Goal: Obtain resource: Download file/media

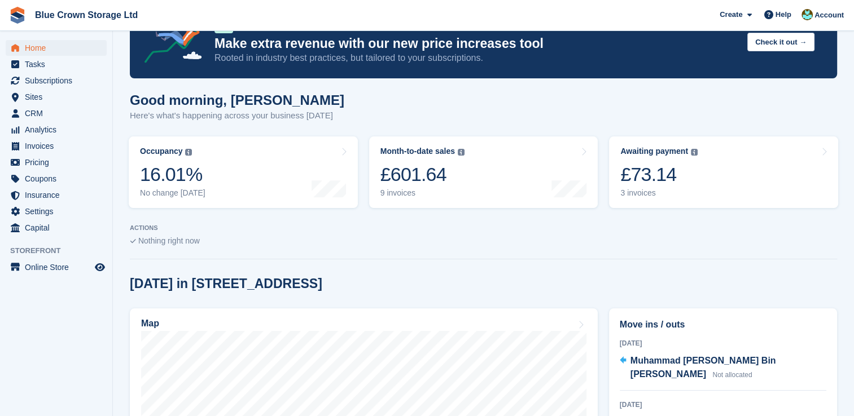
scroll to position [169, 0]
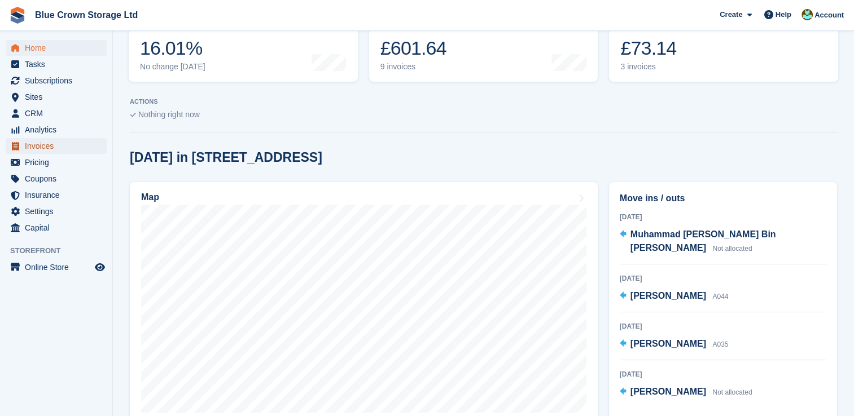
click at [51, 146] on span "Invoices" at bounding box center [59, 146] width 68 height 16
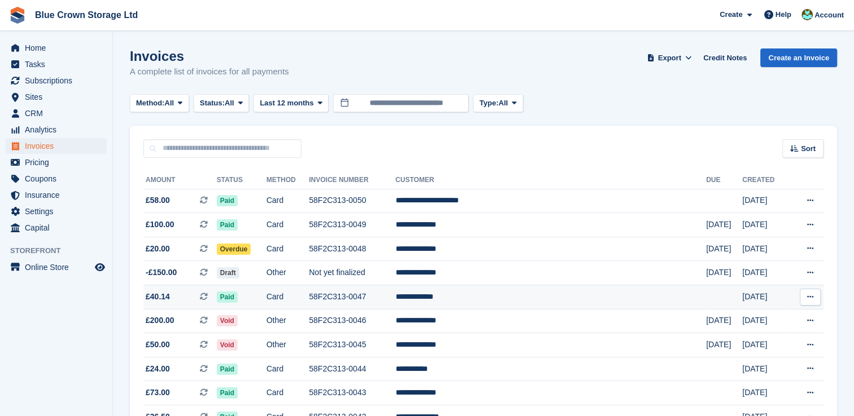
click at [169, 299] on span "£40.14 This is a recurring subscription invoice." at bounding box center [179, 297] width 73 height 12
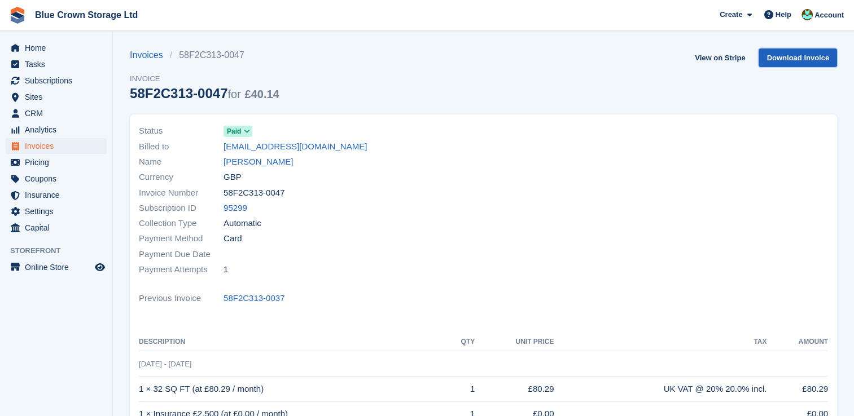
click at [782, 58] on link "Download Invoice" at bounding box center [797, 58] width 78 height 19
click at [141, 56] on link "Invoices" at bounding box center [150, 56] width 40 height 14
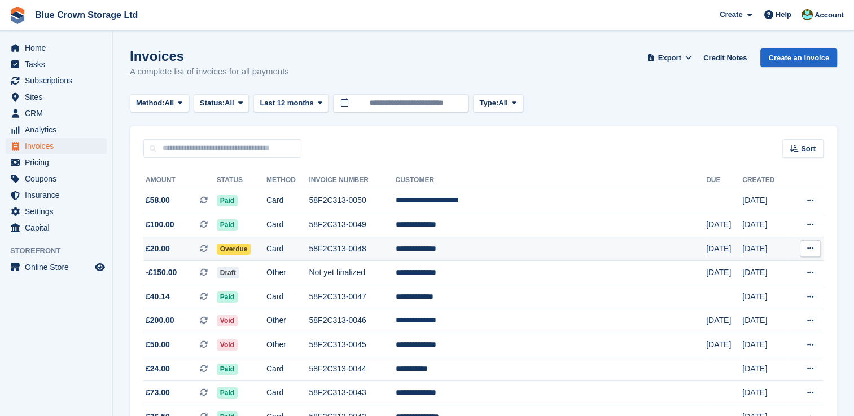
click at [163, 250] on span "£20.00" at bounding box center [158, 249] width 24 height 12
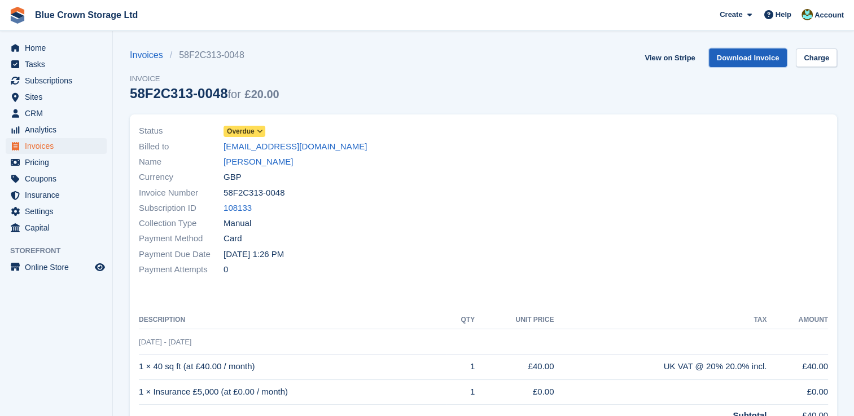
click at [766, 61] on link "Download Invoice" at bounding box center [748, 58] width 78 height 19
drag, startPoint x: 143, startPoint y: 56, endPoint x: 185, endPoint y: 112, distance: 69.6
click at [143, 56] on link "Invoices" at bounding box center [150, 56] width 40 height 14
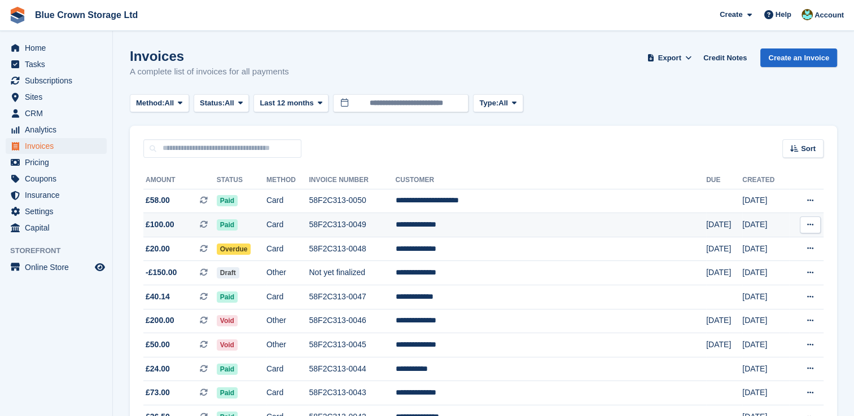
click at [159, 223] on span "£100.00" at bounding box center [160, 225] width 29 height 12
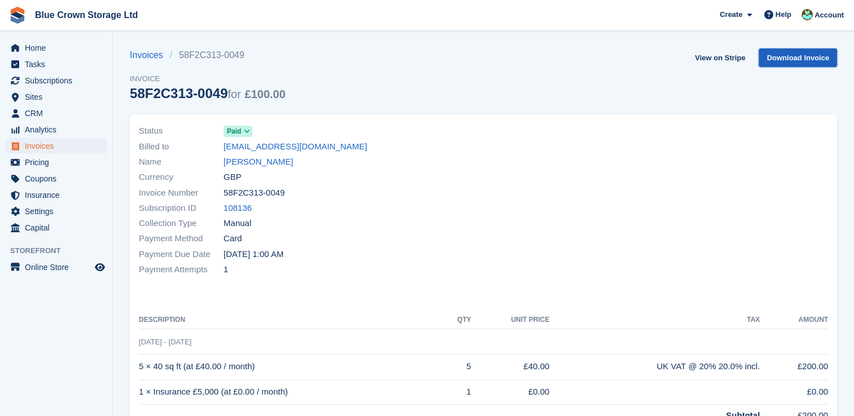
click at [778, 61] on link "Download Invoice" at bounding box center [797, 58] width 78 height 19
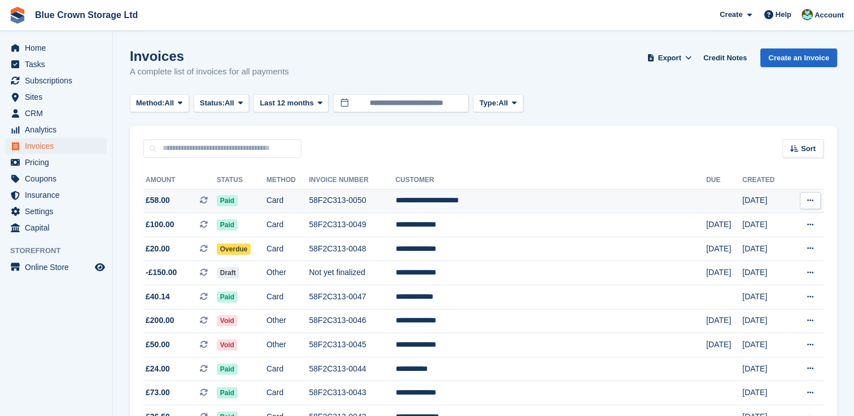
click at [149, 195] on span "£58.00" at bounding box center [158, 201] width 24 height 12
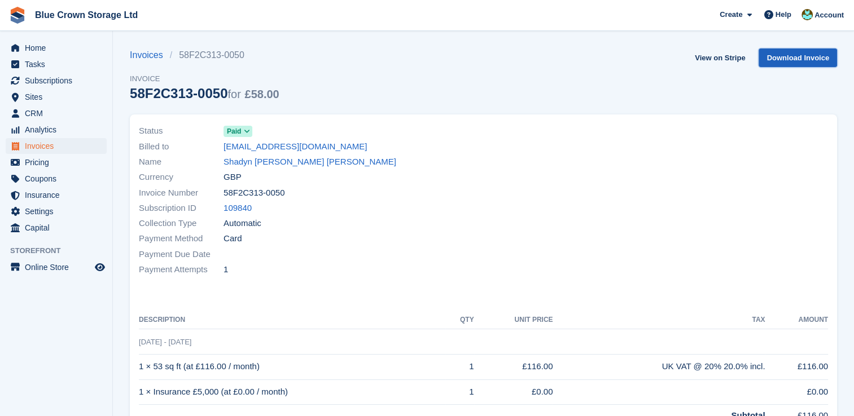
click at [787, 58] on link "Download Invoice" at bounding box center [797, 58] width 78 height 19
click at [47, 47] on span "Home" at bounding box center [59, 48] width 68 height 16
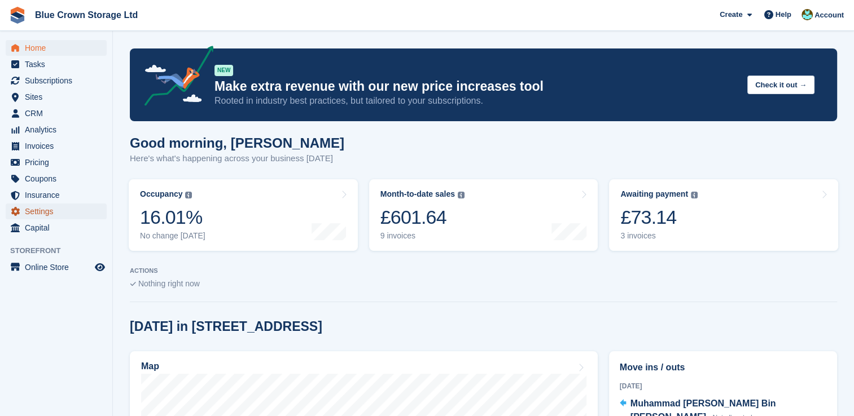
click at [43, 212] on span "Settings" at bounding box center [59, 212] width 68 height 16
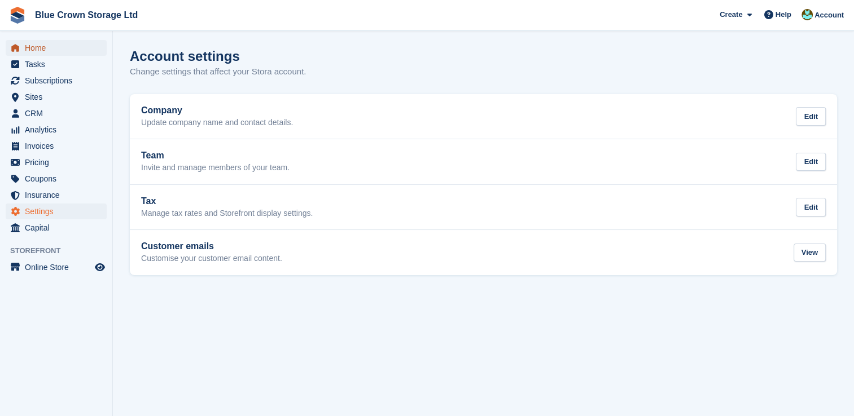
click at [30, 47] on span "Home" at bounding box center [59, 48] width 68 height 16
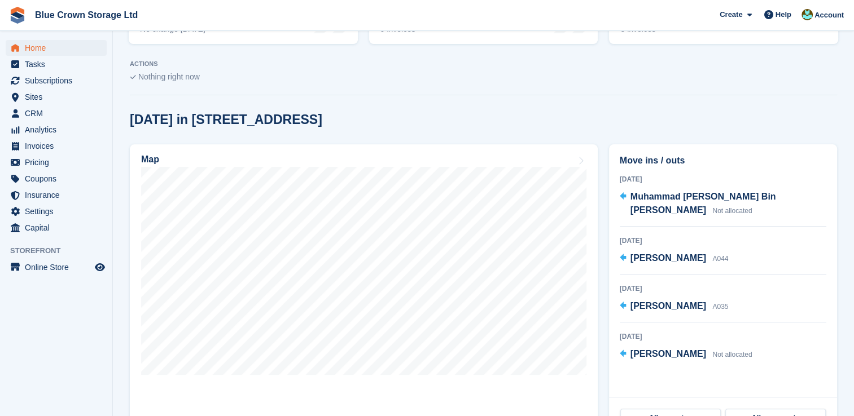
scroll to position [226, 0]
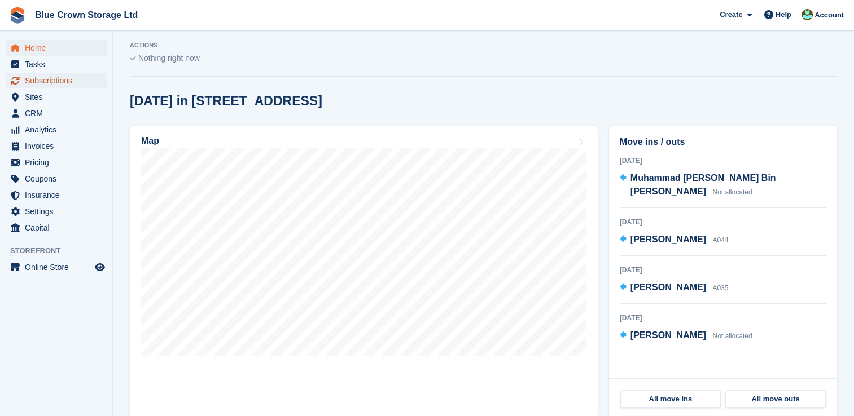
click at [45, 77] on span "Subscriptions" at bounding box center [59, 81] width 68 height 16
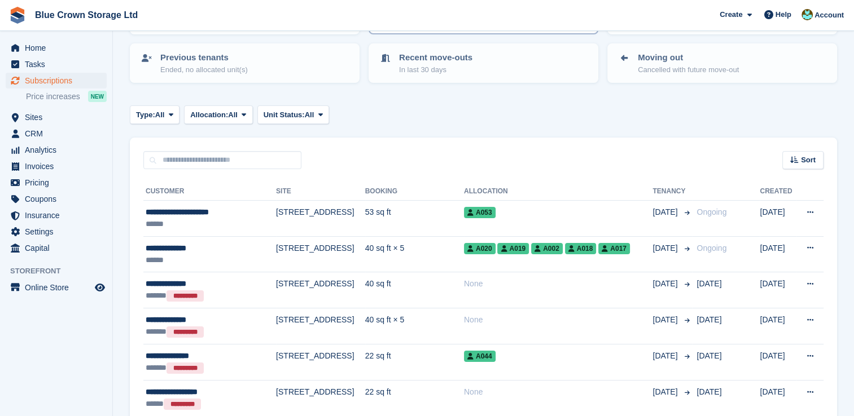
scroll to position [113, 0]
drag, startPoint x: 39, startPoint y: 52, endPoint x: 108, endPoint y: 47, distance: 69.0
click at [39, 52] on span "Home" at bounding box center [59, 48] width 68 height 16
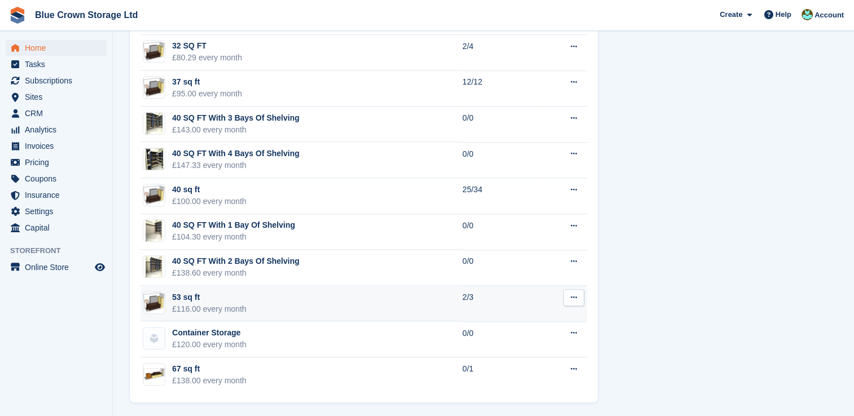
scroll to position [822, 0]
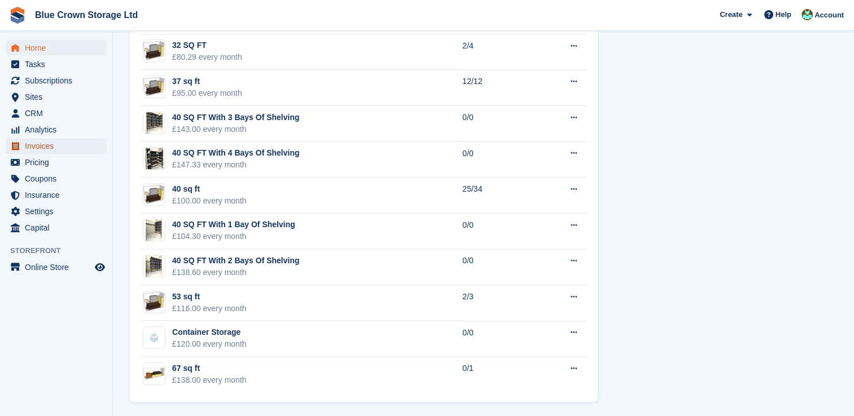
click at [41, 147] on span "Invoices" at bounding box center [59, 146] width 68 height 16
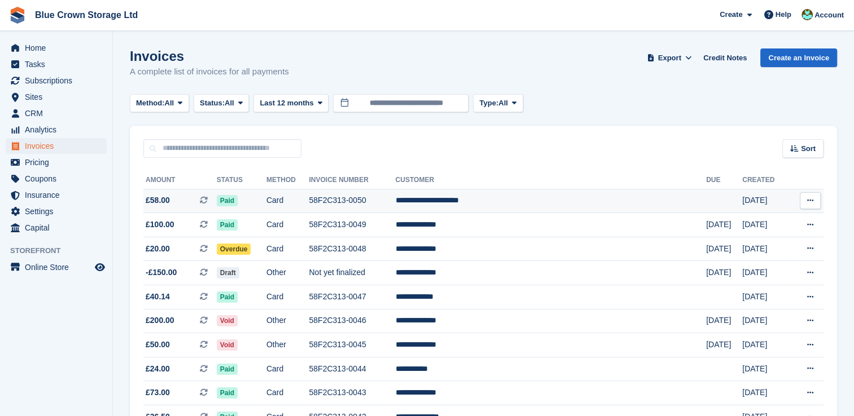
click at [160, 197] on span "£58.00" at bounding box center [158, 201] width 24 height 12
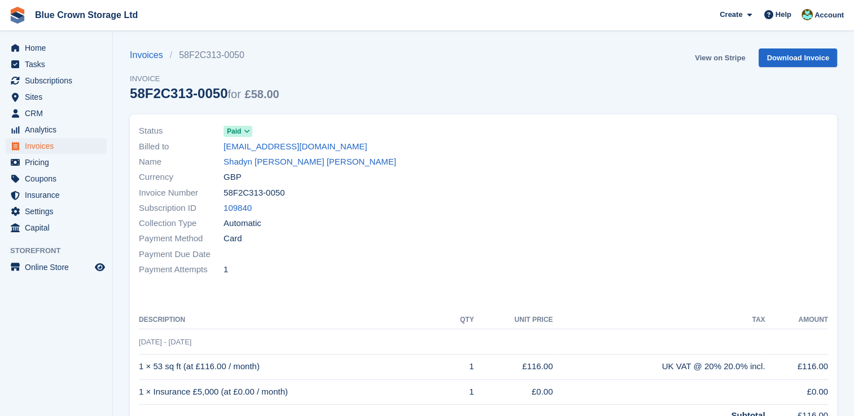
click at [713, 58] on link "View on Stripe" at bounding box center [719, 58] width 59 height 19
